Goal: Check status

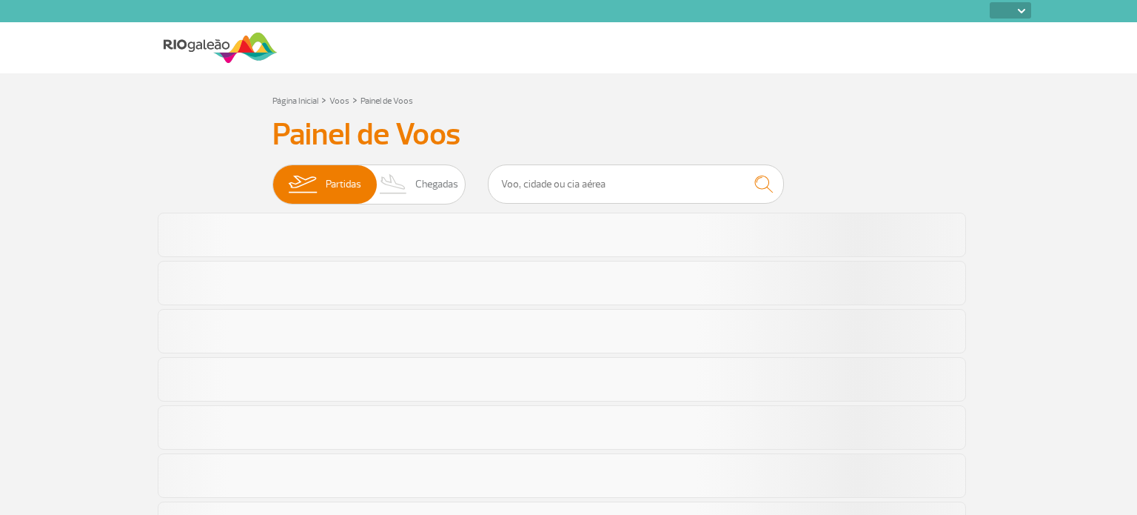
select select
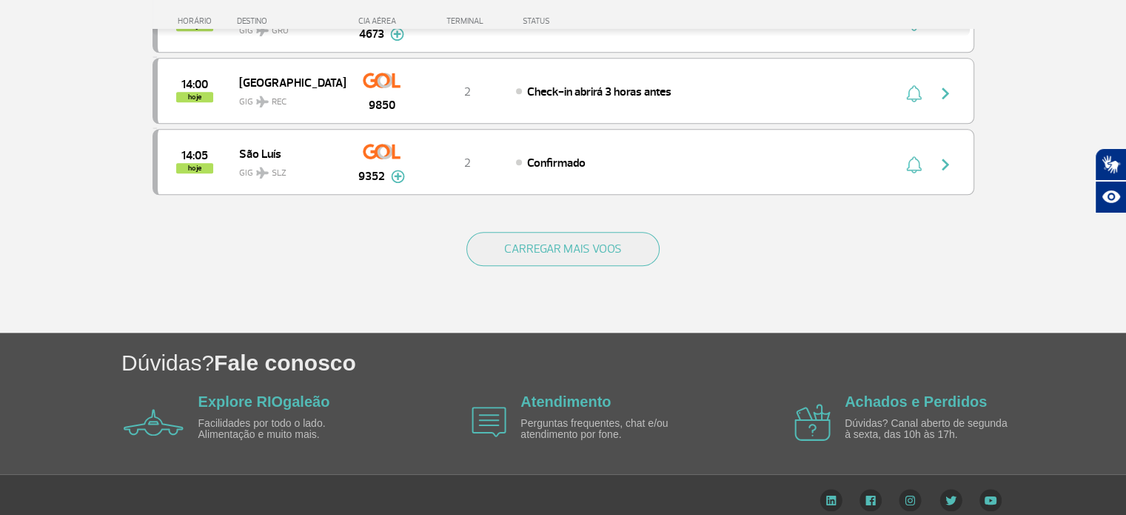
scroll to position [1479, 0]
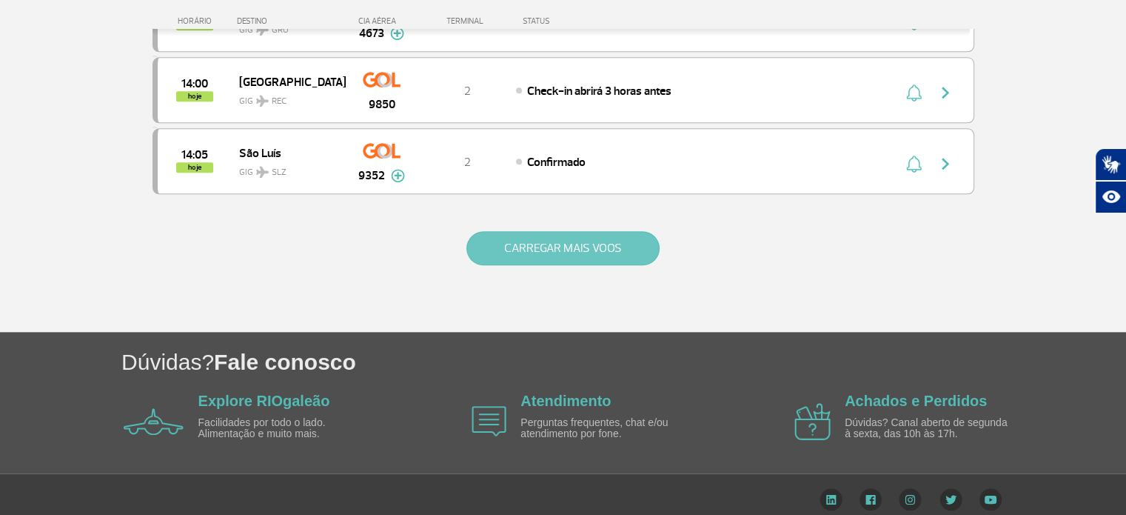
click at [548, 244] on button "CARREGAR MAIS VOOS" at bounding box center [562, 248] width 193 height 34
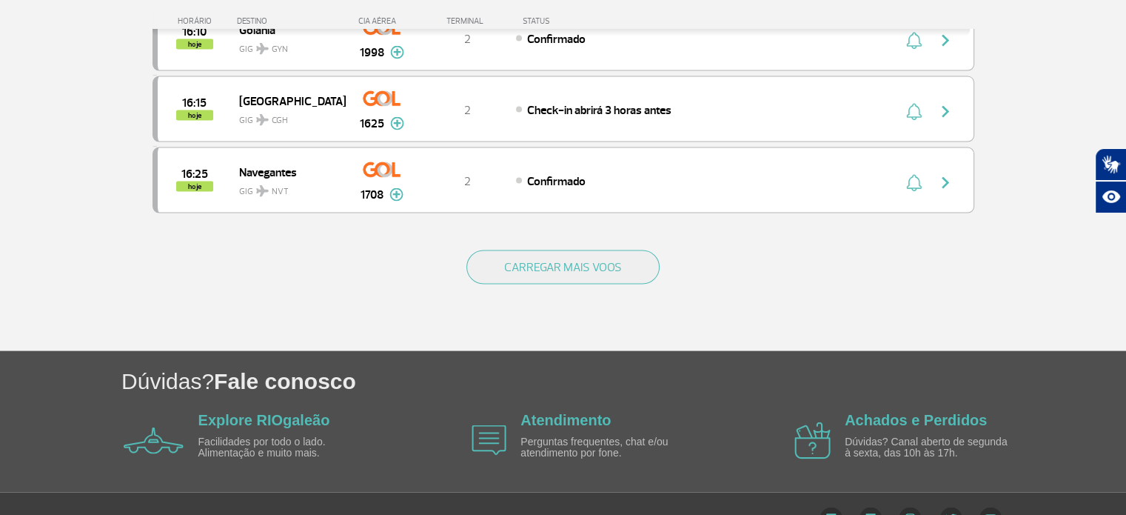
scroll to position [2868, 0]
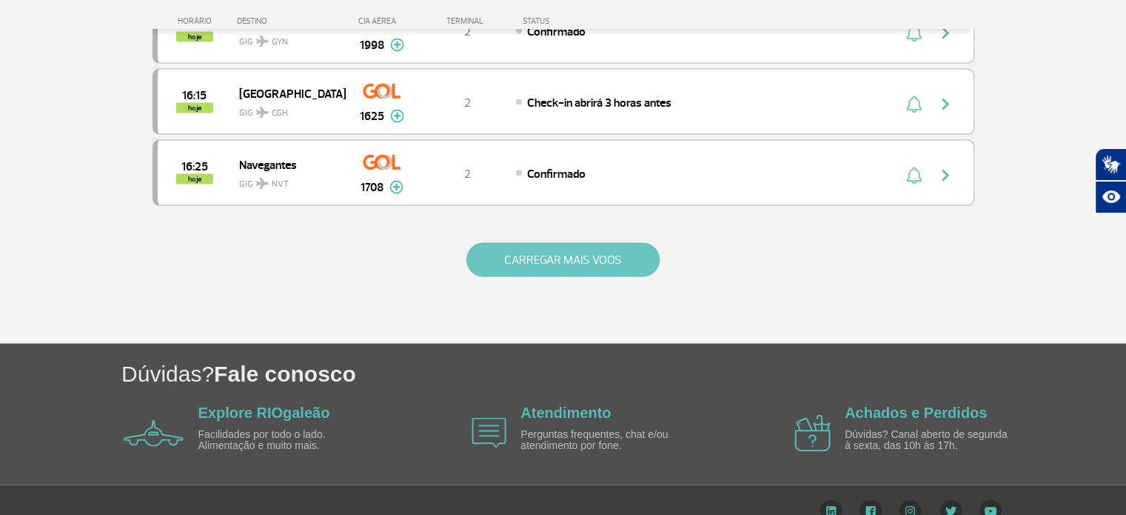
click at [589, 243] on button "CARREGAR MAIS VOOS" at bounding box center [562, 260] width 193 height 34
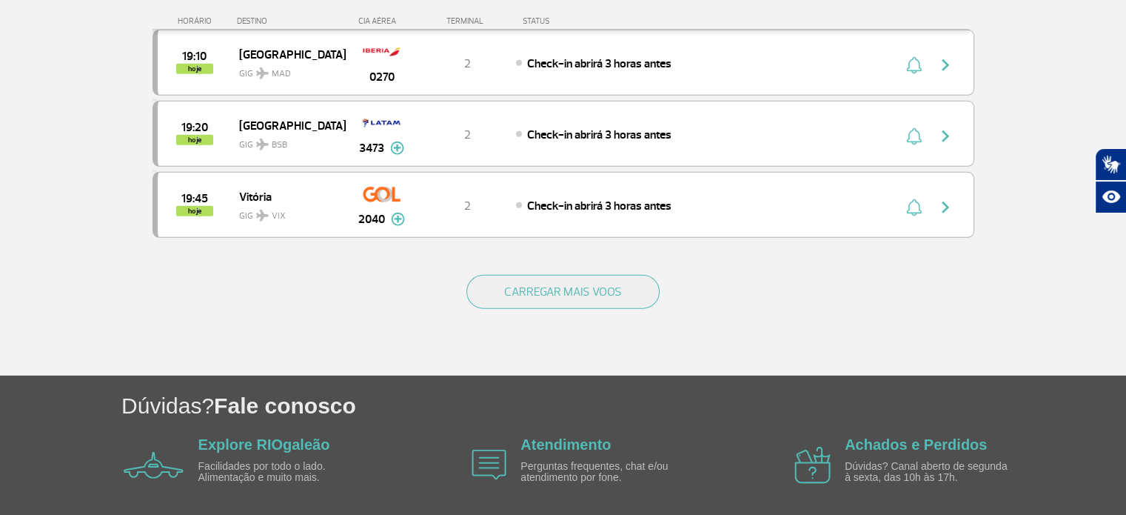
scroll to position [4277, 0]
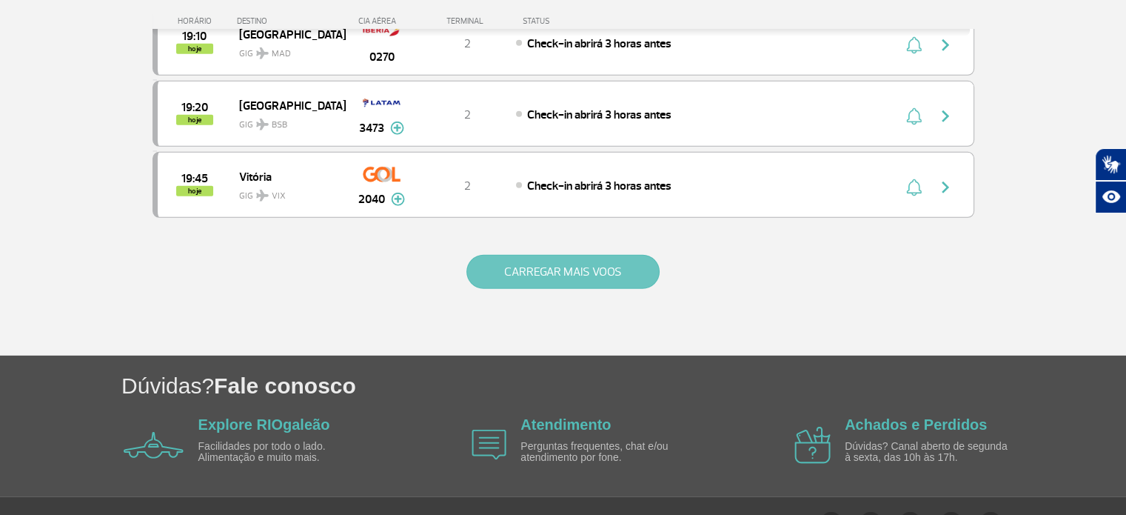
click at [501, 255] on button "CARREGAR MAIS VOOS" at bounding box center [562, 272] width 193 height 34
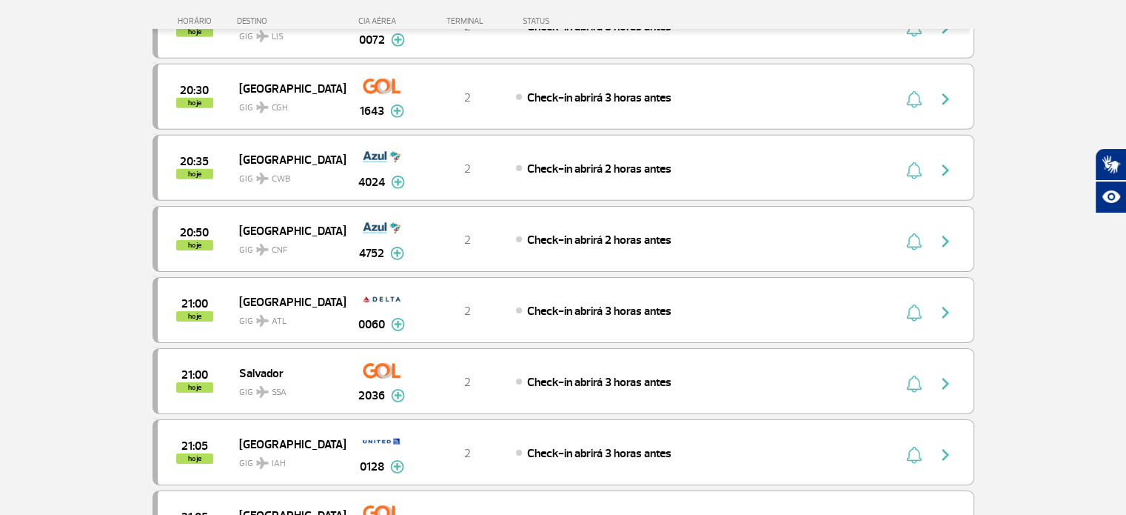
scroll to position [4721, 0]
click at [675, 301] on div "Check-in abrirá 3 horas antes" at bounding box center [679, 309] width 327 height 16
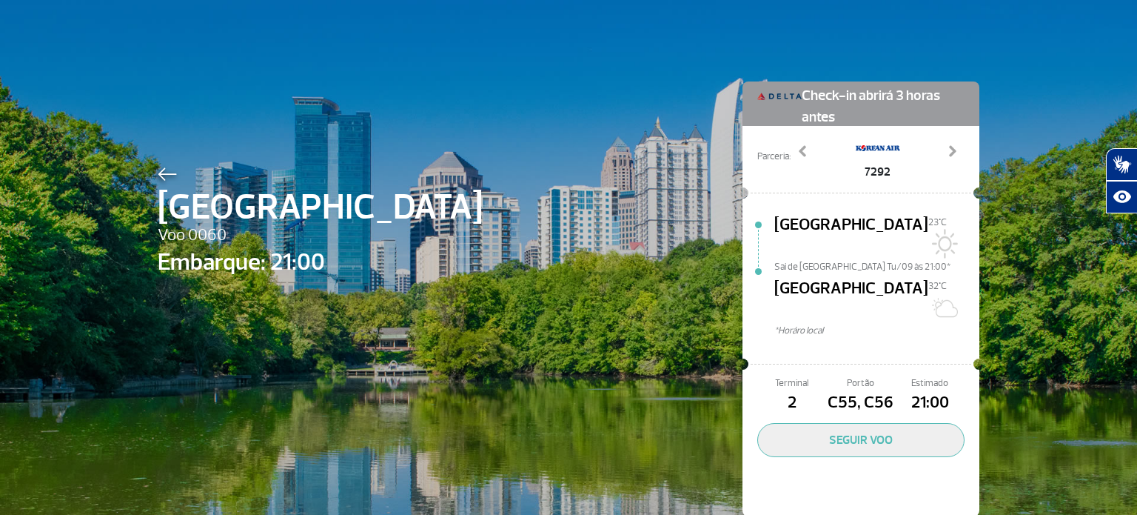
click at [1002, 107] on div "Atlanta Voo 0060 Embarque: 21:00 Check-in abrirá 3 horas antes Parceria: 6348 7…" at bounding box center [568, 276] width 1137 height 553
